Goal: Use online tool/utility: Use online tool/utility

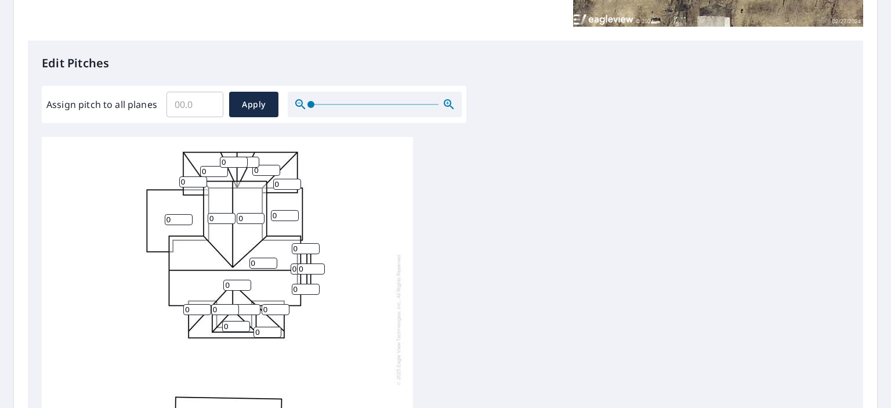
scroll to position [290, 0]
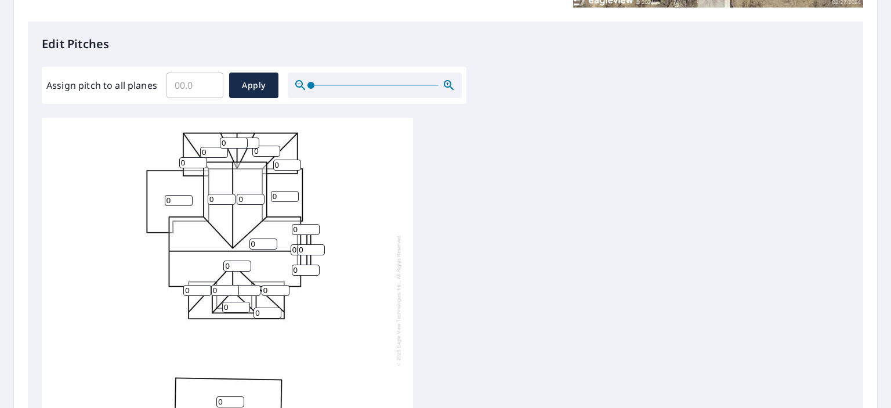
click at [172, 201] on input "0" at bounding box center [179, 200] width 28 height 11
type input "6"
click at [187, 163] on input "0" at bounding box center [193, 162] width 28 height 11
type input "0"
type input "4"
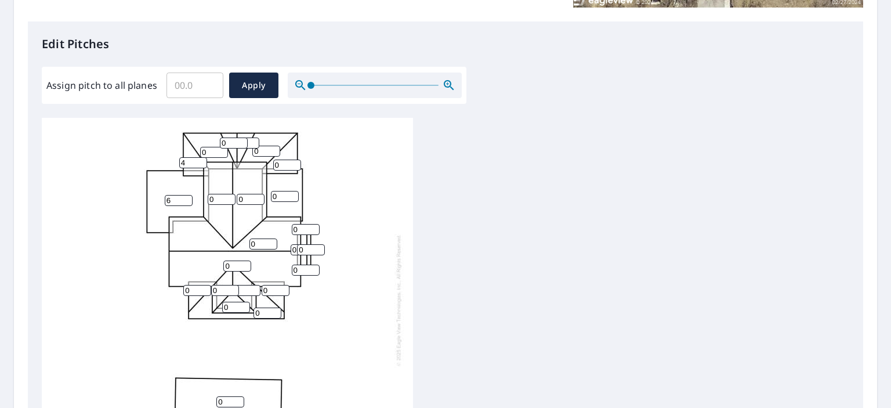
click at [208, 151] on input "0" at bounding box center [214, 152] width 28 height 11
type input "4"
click at [233, 141] on input "0" at bounding box center [234, 142] width 28 height 11
type input "4"
click at [263, 151] on input "0" at bounding box center [266, 151] width 28 height 11
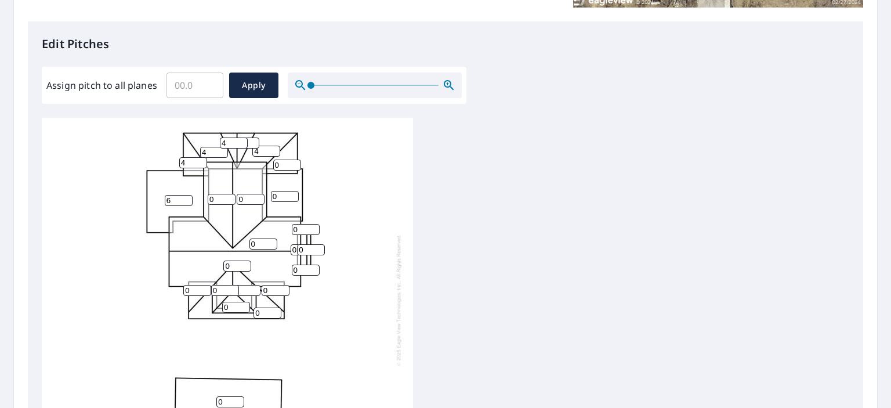
type input "4"
click at [283, 164] on input "0" at bounding box center [287, 165] width 28 height 11
type input "4"
click at [280, 197] on input "0" at bounding box center [285, 196] width 28 height 11
type input "6"
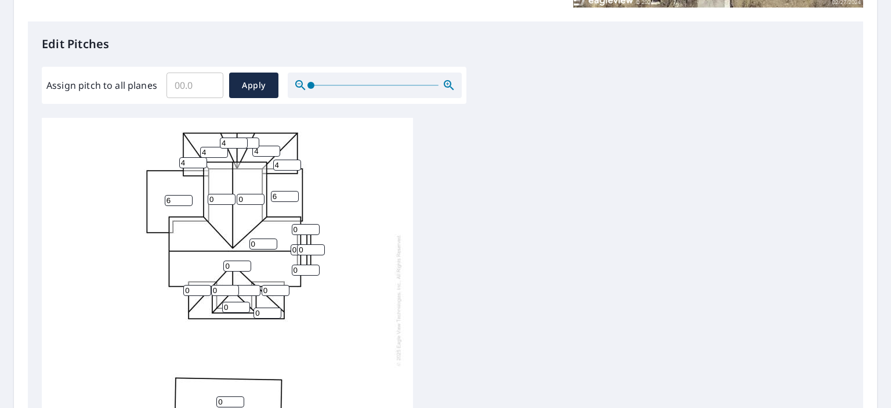
click at [216, 199] on input "0" at bounding box center [222, 199] width 28 height 11
click at [227, 197] on input "1" at bounding box center [222, 199] width 28 height 11
click at [227, 197] on input "2" at bounding box center [222, 199] width 28 height 11
click at [227, 197] on input "3" at bounding box center [222, 199] width 28 height 11
click at [227, 197] on input "4" at bounding box center [222, 199] width 28 height 11
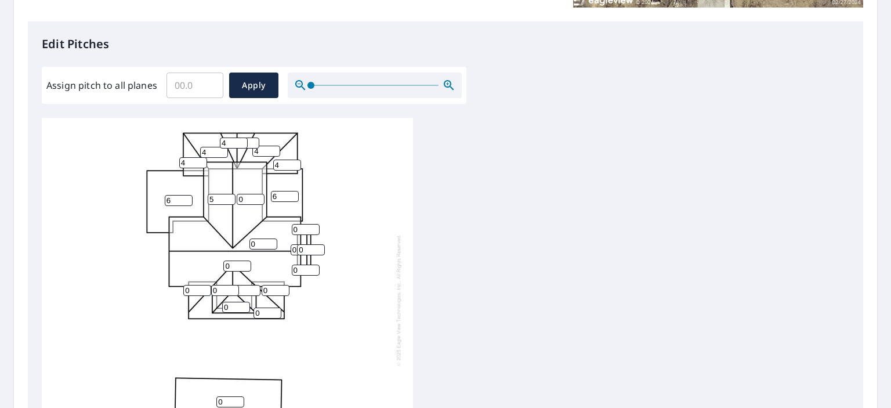
click at [227, 197] on input "5" at bounding box center [222, 199] width 28 height 11
click at [227, 197] on input "6" at bounding box center [222, 199] width 28 height 11
click at [227, 197] on input "7" at bounding box center [222, 199] width 28 height 11
click at [227, 197] on input "8" at bounding box center [222, 199] width 28 height 11
click at [227, 197] on input "9" at bounding box center [222, 199] width 28 height 11
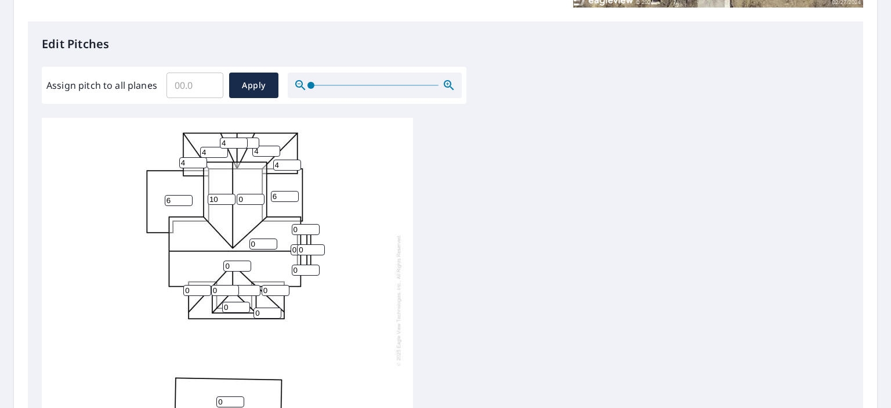
click at [227, 197] on input "10" at bounding box center [222, 199] width 28 height 11
click at [227, 197] on input "11" at bounding box center [222, 199] width 28 height 11
click at [227, 197] on input "12" at bounding box center [222, 199] width 28 height 11
click at [227, 197] on input "13" at bounding box center [222, 199] width 28 height 11
click at [227, 197] on input "14" at bounding box center [222, 199] width 28 height 11
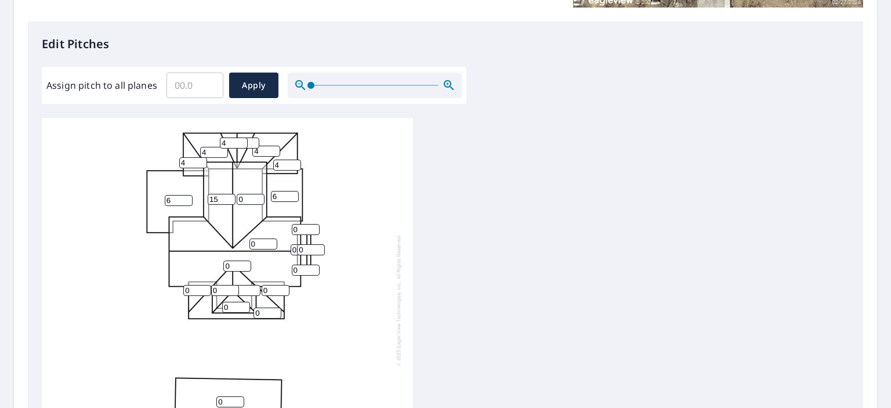
type input "15"
click at [227, 197] on input "15" at bounding box center [222, 199] width 28 height 11
click at [242, 197] on input "0" at bounding box center [251, 199] width 28 height 11
type input "15"
click at [260, 241] on input "0" at bounding box center [263, 243] width 28 height 11
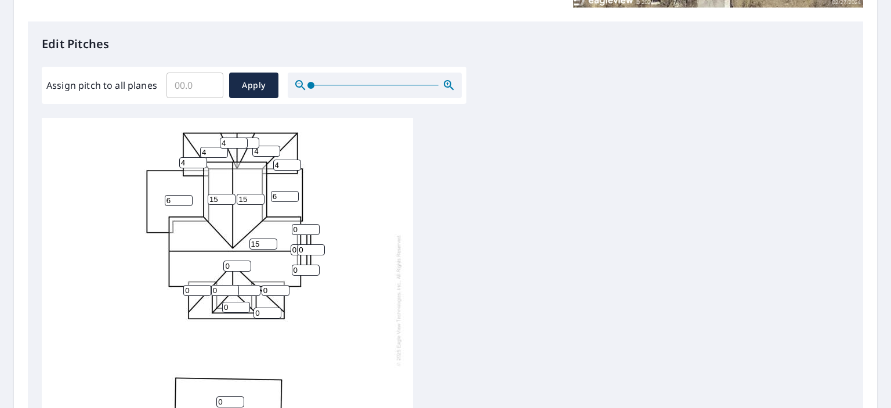
type input "15"
click at [302, 229] on input "0" at bounding box center [306, 229] width 28 height 11
type input "15"
click at [306, 248] on input "0" at bounding box center [311, 249] width 28 height 11
type input "15"
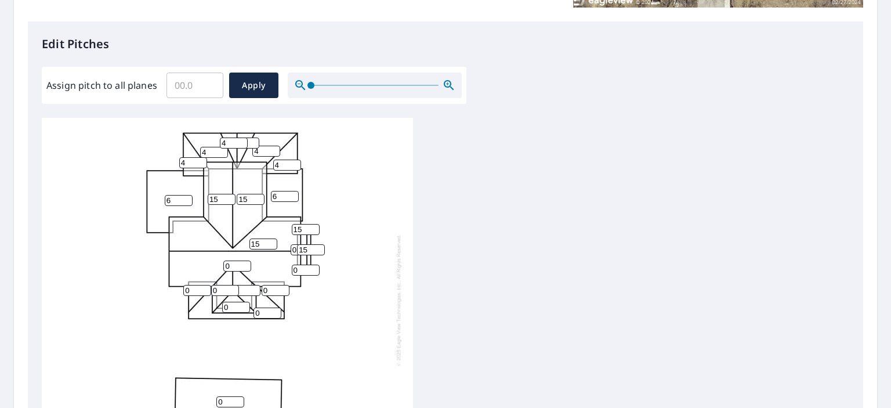
click at [301, 268] on input "0" at bounding box center [306, 270] width 28 height 11
type input "15"
click at [238, 265] on input "0" at bounding box center [237, 265] width 28 height 11
type input "15"
click at [222, 290] on input "0" at bounding box center [225, 290] width 28 height 11
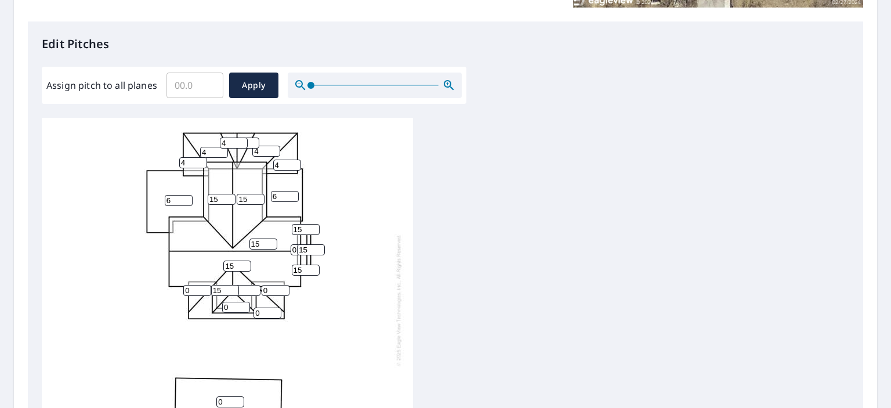
type input "15"
click at [227, 305] on input "0" at bounding box center [236, 307] width 28 height 11
type input "15"
click at [245, 291] on input "0" at bounding box center [247, 290] width 28 height 11
type input "015"
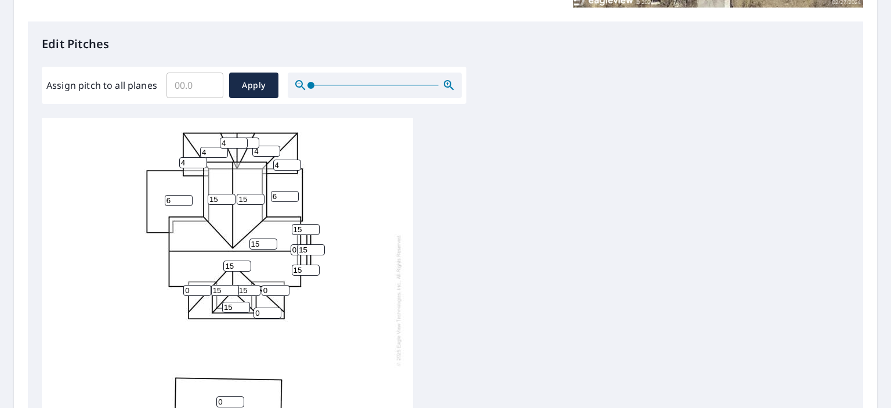
click at [190, 292] on input "0" at bounding box center [197, 290] width 28 height 11
type input "6"
click at [270, 289] on input "0" at bounding box center [276, 290] width 28 height 11
type input "6"
click at [263, 313] on input "0" at bounding box center [268, 312] width 28 height 11
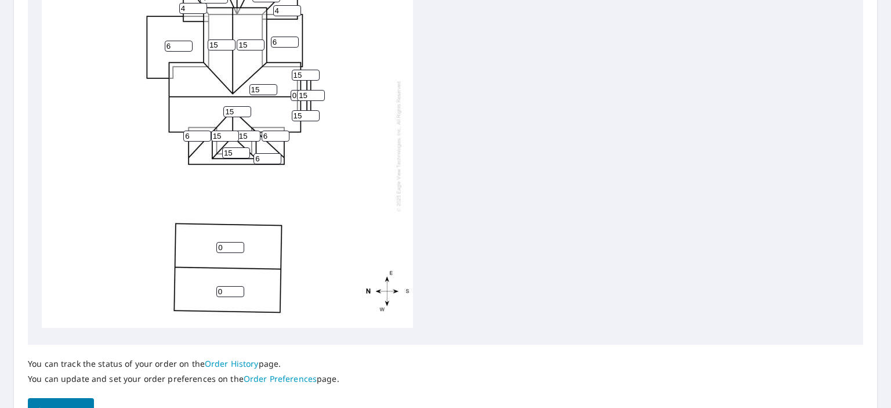
scroll to position [510, 0]
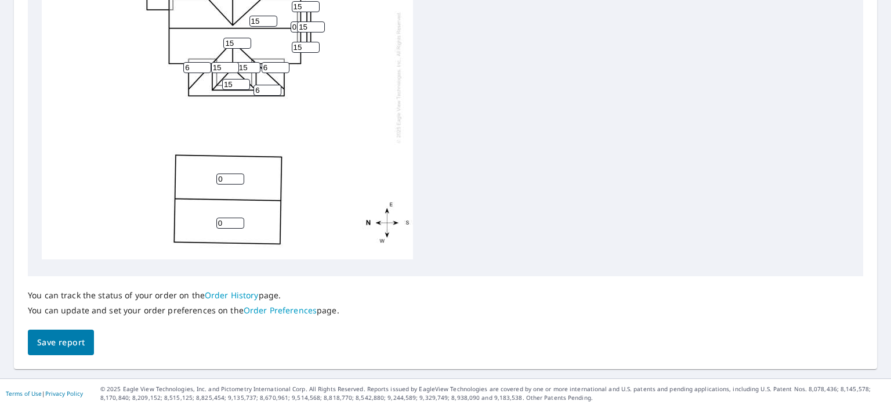
type input "6"
click at [227, 173] on input "0" at bounding box center [230, 178] width 28 height 11
type input "4"
click at [225, 218] on input "0" at bounding box center [230, 223] width 28 height 11
type input "4"
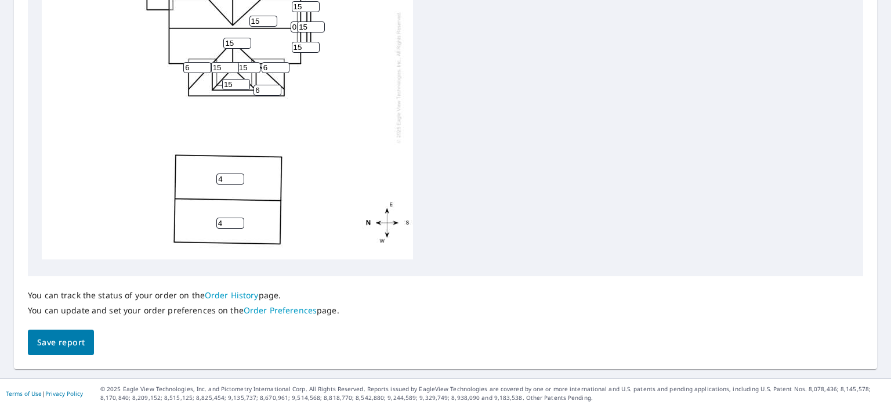
click at [563, 128] on div "4 4 15 15 6 15 6 15 6 4 4 4 4 015 15 6 15 6 0 0 4 15 15 15" at bounding box center [446, 80] width 808 height 364
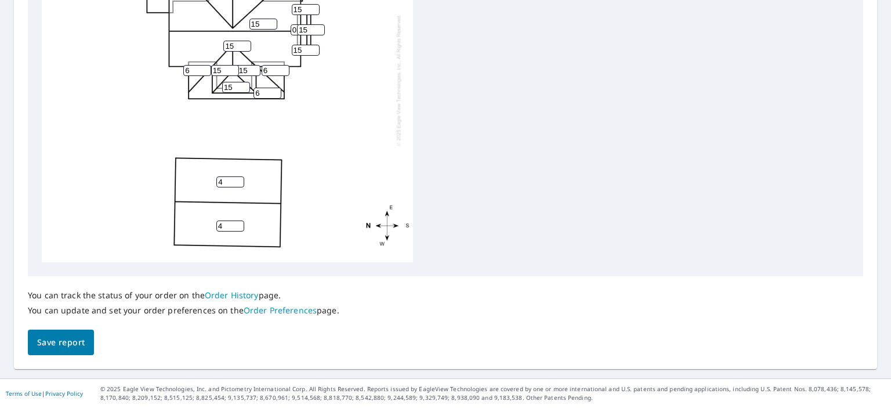
click at [75, 337] on span "Save report" at bounding box center [61, 342] width 48 height 15
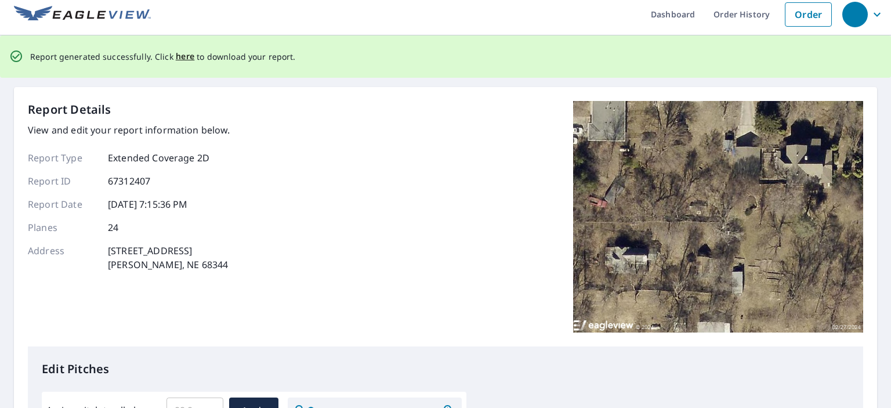
scroll to position [0, 0]
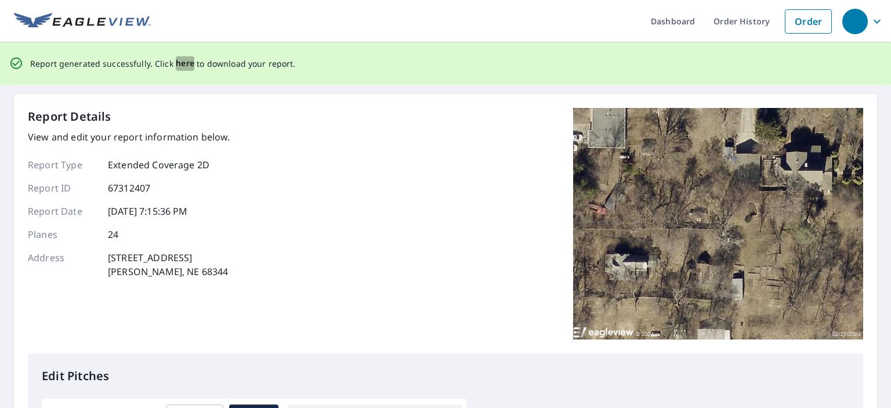
click at [181, 64] on span "here" at bounding box center [185, 63] width 19 height 15
